Goal: Transaction & Acquisition: Book appointment/travel/reservation

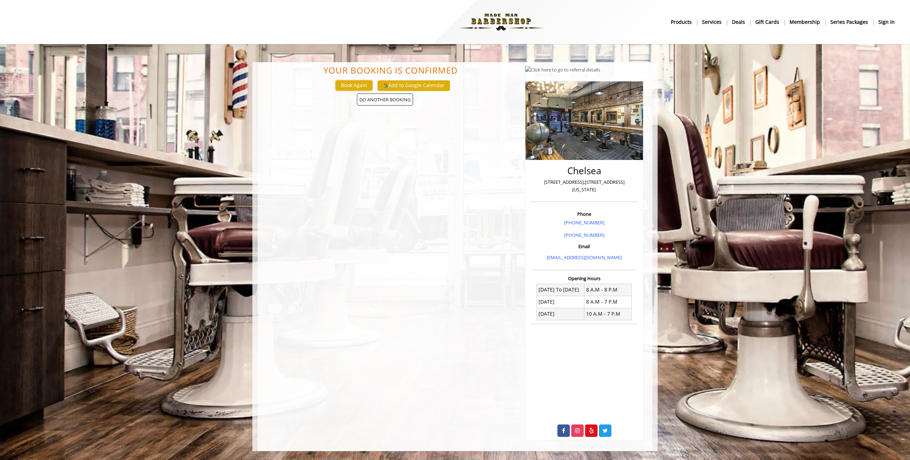
click at [359, 86] on button "Book Again" at bounding box center [354, 85] width 37 height 10
click at [888, 20] on b "sign in" at bounding box center [887, 22] width 16 height 8
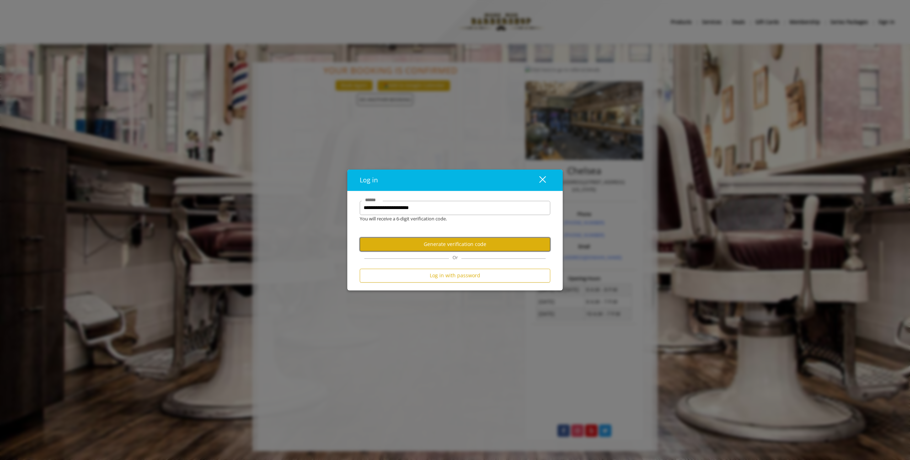
click at [470, 244] on button "Generate verification code" at bounding box center [455, 245] width 191 height 14
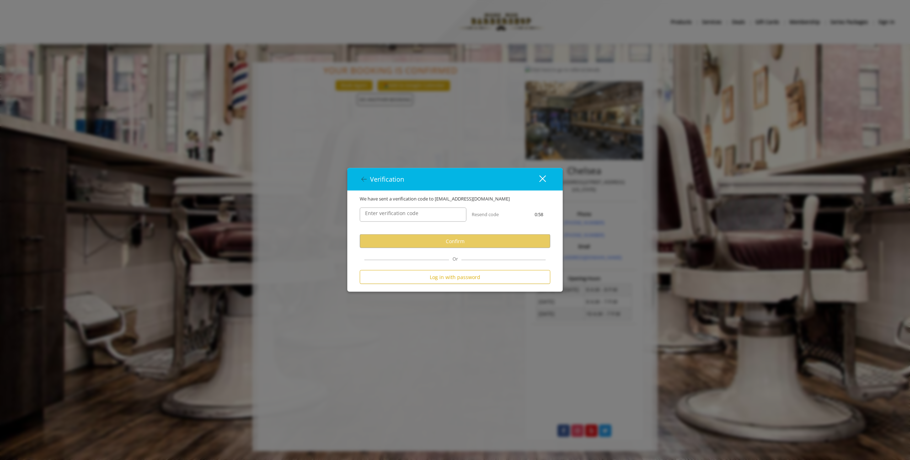
click at [407, 210] on label "Enter verification code" at bounding box center [392, 213] width 60 height 8
click at [407, 210] on input "Enter verification code" at bounding box center [413, 215] width 107 height 14
paste input "******"
type input "******"
click at [397, 243] on button "Confirm" at bounding box center [455, 241] width 191 height 14
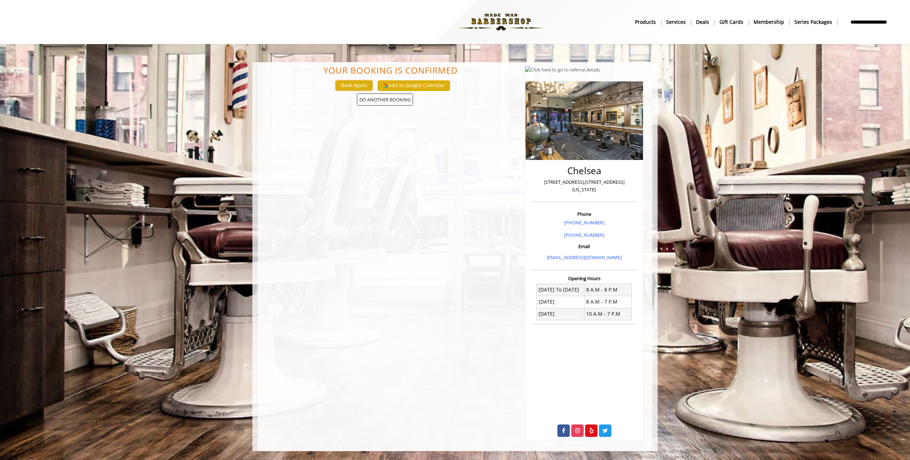
click at [362, 86] on button "Book Again" at bounding box center [354, 85] width 37 height 10
click at [369, 96] on span "DO ANOTHER BOOKING" at bounding box center [385, 100] width 56 height 12
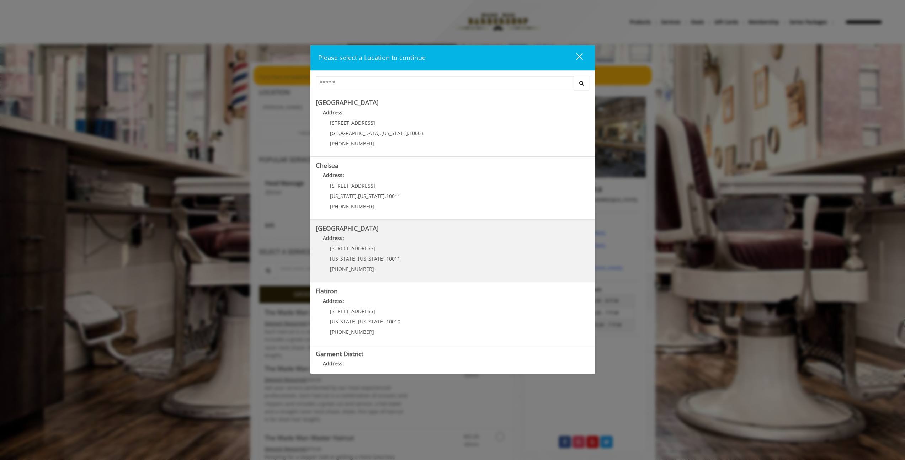
click at [429, 252] on Street "Chelsea 15th Street Address: 267 W 15th St New York , New York , 10011 (646) 85…" at bounding box center [453, 251] width 274 height 52
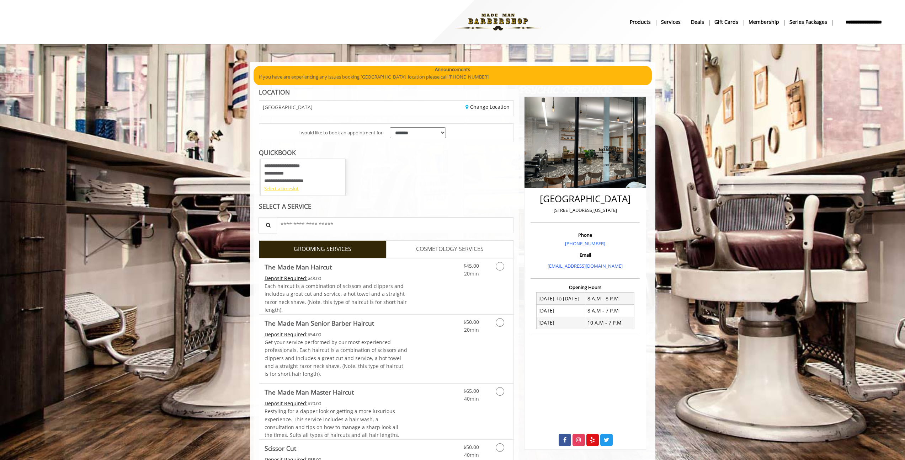
click at [274, 188] on div "Select a timeslot" at bounding box center [303, 188] width 78 height 7
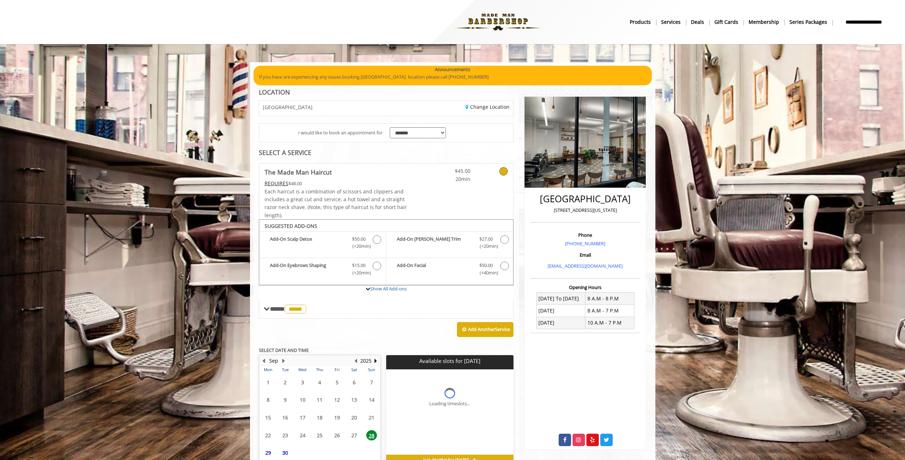
scroll to position [27, 0]
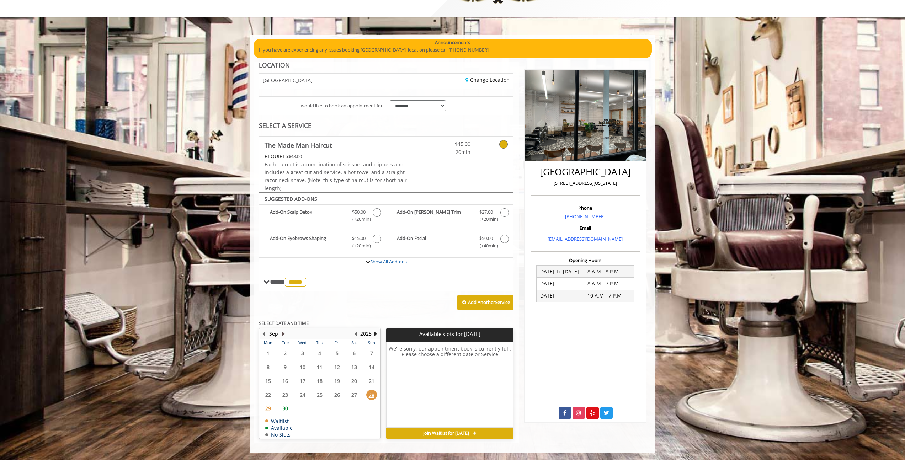
click at [281, 335] on button "Next Month" at bounding box center [284, 334] width 6 height 8
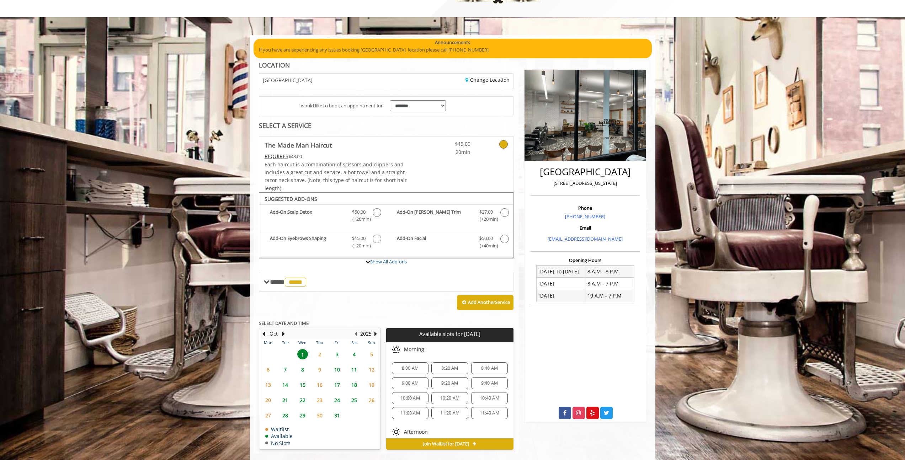
scroll to position [38, 0]
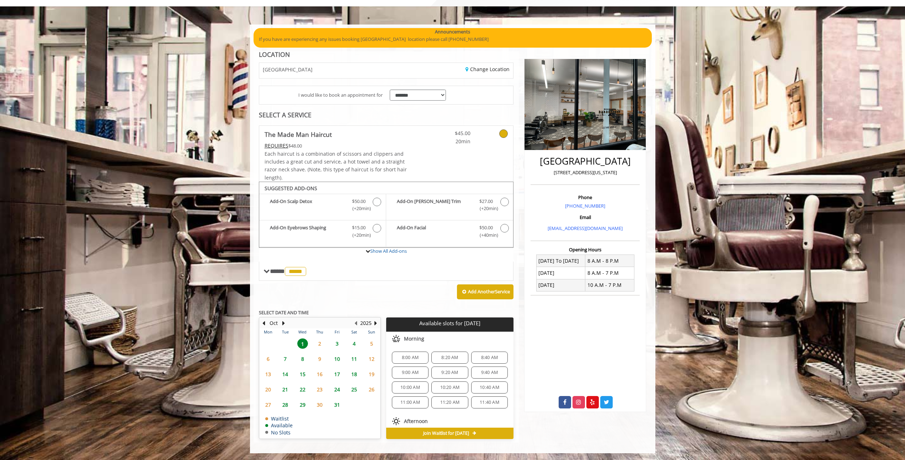
click at [304, 373] on span "15" at bounding box center [302, 374] width 11 height 10
click at [447, 401] on span "6:20 PM" at bounding box center [449, 401] width 17 height 6
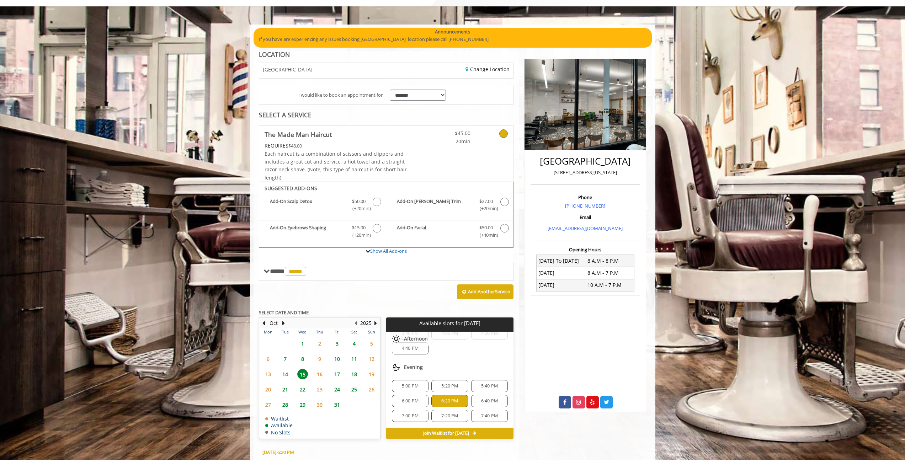
scroll to position [166, 0]
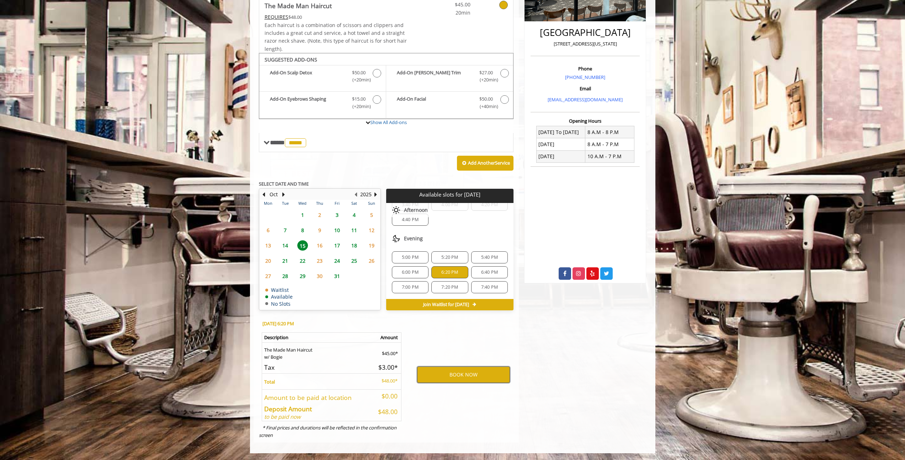
click at [455, 378] on button "BOOK NOW" at bounding box center [463, 375] width 93 height 16
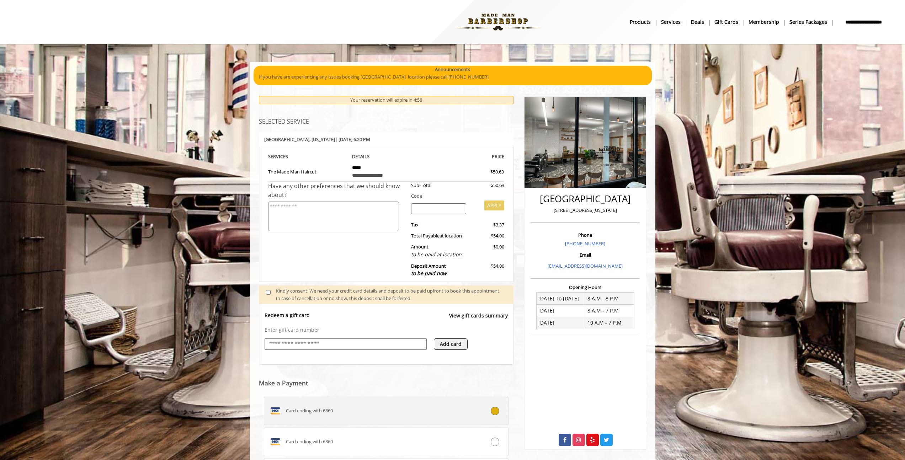
scroll to position [101, 0]
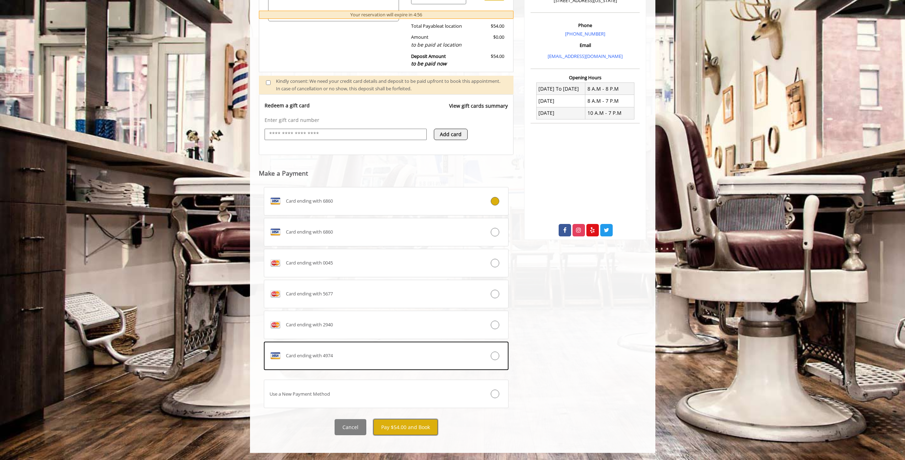
click at [415, 425] on button "Pay $54.00 and Book" at bounding box center [405, 427] width 64 height 16
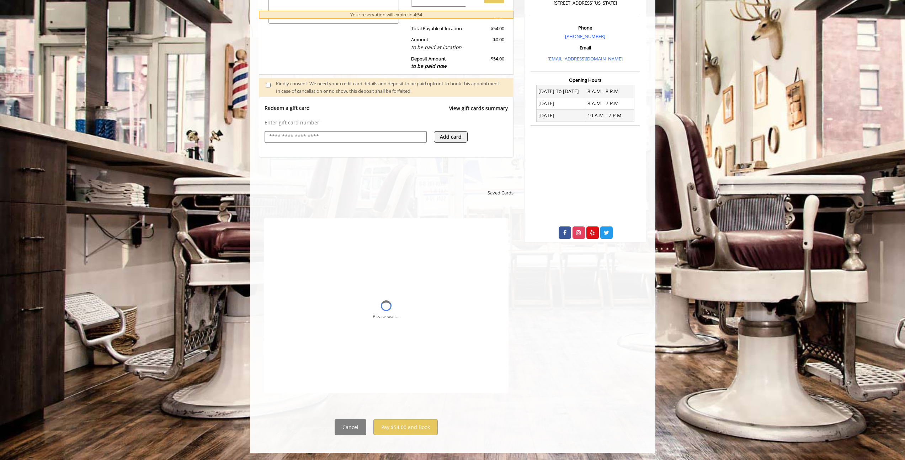
scroll to position [0, 0]
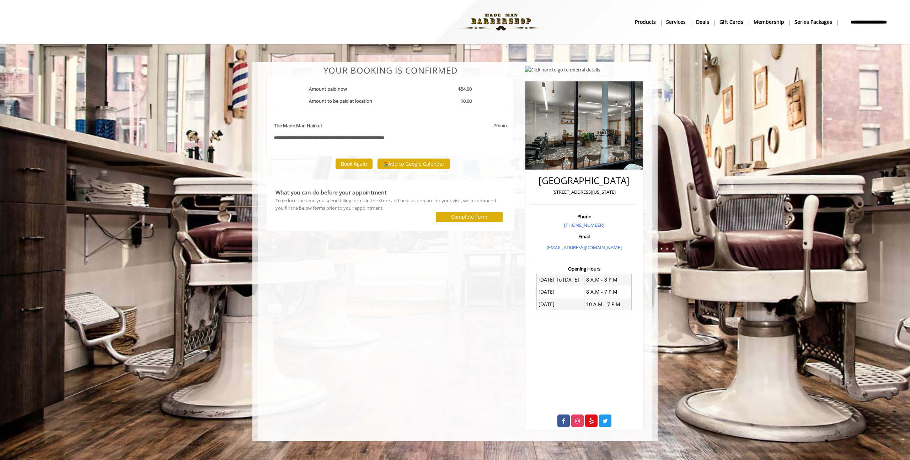
click at [228, 253] on body "**********" at bounding box center [455, 251] width 910 height 379
click at [417, 164] on button "Add to Google Calendar" at bounding box center [414, 164] width 73 height 11
